Goal: Find specific page/section: Find specific page/section

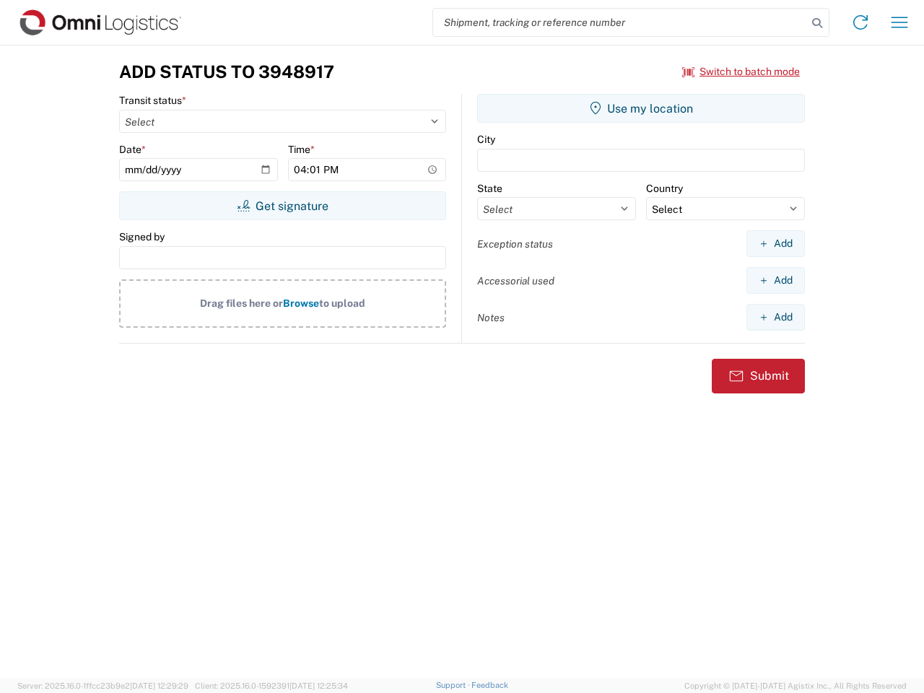
click at [620, 22] on input "search" at bounding box center [620, 22] width 374 height 27
click at [817, 23] on icon at bounding box center [817, 23] width 20 height 20
click at [861, 22] on icon at bounding box center [860, 22] width 23 height 23
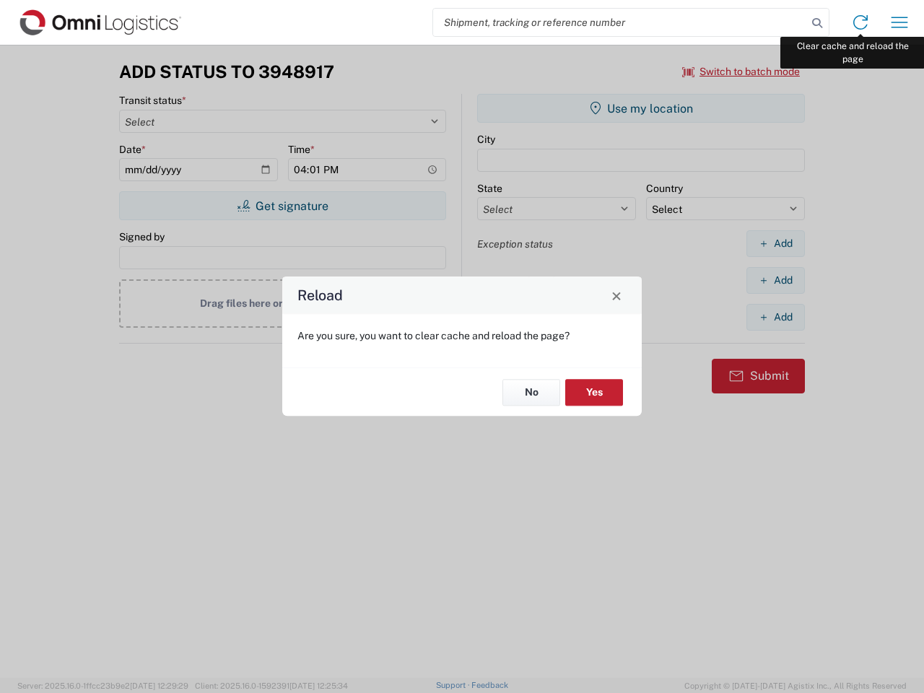
click at [900, 22] on div "Reload Are you sure, you want to clear cache and reload the page? No Yes" at bounding box center [462, 346] width 924 height 693
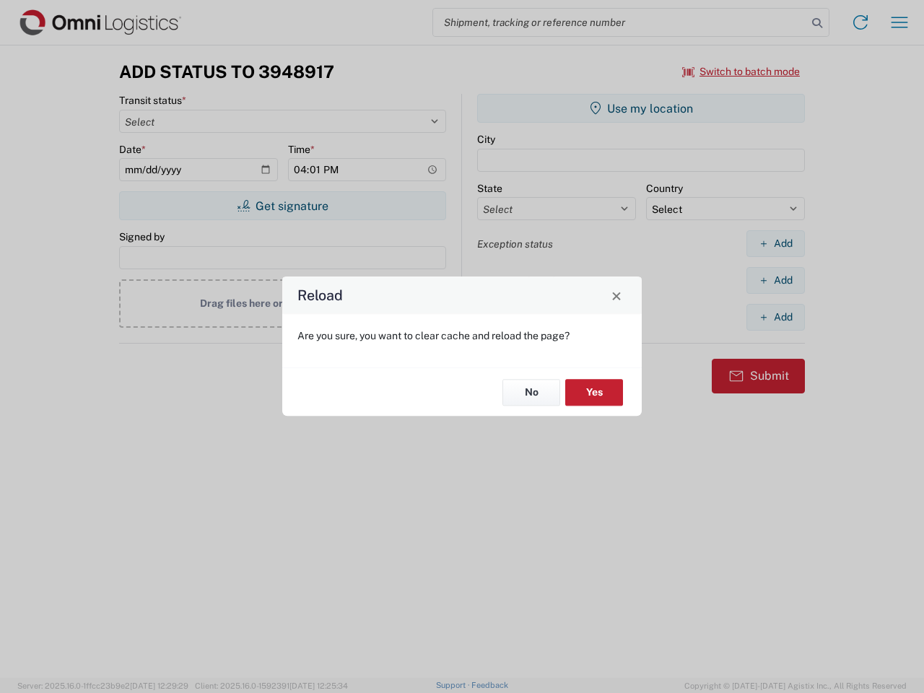
click at [742, 71] on div "Reload Are you sure, you want to clear cache and reload the page? No Yes" at bounding box center [462, 346] width 924 height 693
click at [282, 206] on div "Reload Are you sure, you want to clear cache and reload the page? No Yes" at bounding box center [462, 346] width 924 height 693
click at [641, 108] on div "Reload Are you sure, you want to clear cache and reload the page? No Yes" at bounding box center [462, 346] width 924 height 693
click at [775, 243] on div "Reload Are you sure, you want to clear cache and reload the page? No Yes" at bounding box center [462, 346] width 924 height 693
click at [775, 280] on div "Reload Are you sure, you want to clear cache and reload the page? No Yes" at bounding box center [462, 346] width 924 height 693
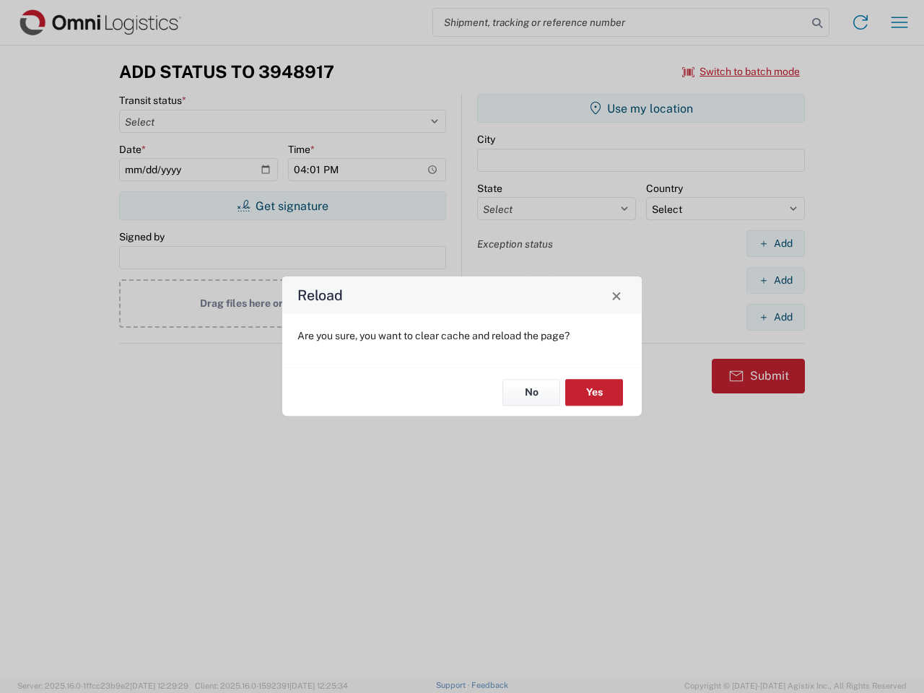
click at [775, 317] on div "Reload Are you sure, you want to clear cache and reload the page? No Yes" at bounding box center [462, 346] width 924 height 693
